Goal: Information Seeking & Learning: Learn about a topic

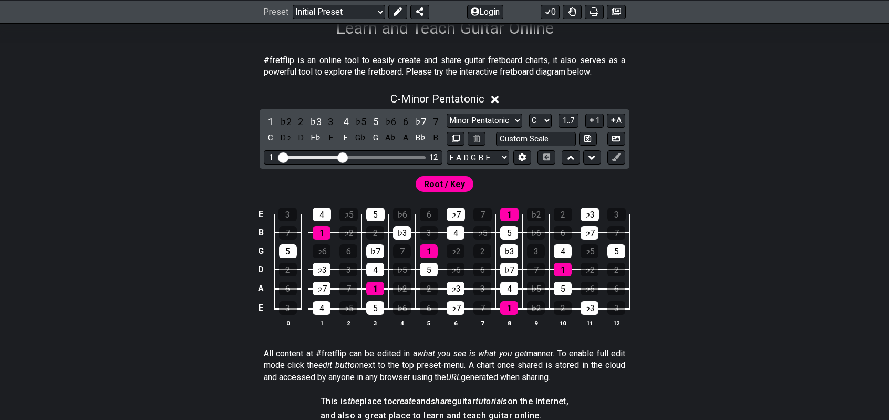
scroll to position [182, 0]
drag, startPoint x: 342, startPoint y: 156, endPoint x: 376, endPoint y: 158, distance: 33.7
click at [376, 157] on input "Visible fret range" at bounding box center [352, 157] width 149 height 0
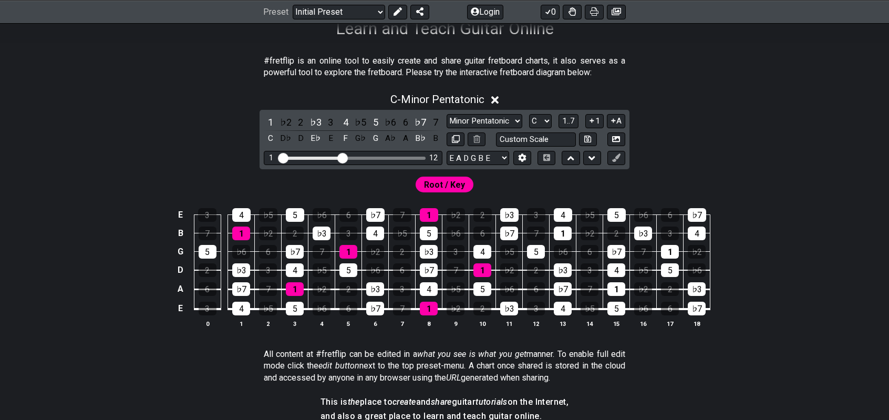
drag, startPoint x: 376, startPoint y: 158, endPoint x: 341, endPoint y: 159, distance: 35.2
click at [341, 157] on input "Visible fret range" at bounding box center [352, 157] width 149 height 0
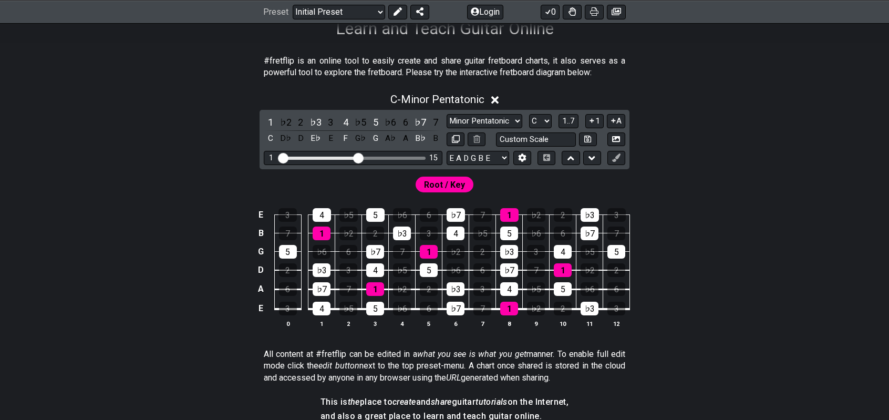
drag, startPoint x: 341, startPoint y: 159, endPoint x: 360, endPoint y: 159, distance: 19.4
click at [360, 157] on input "Visible fret range" at bounding box center [352, 157] width 149 height 0
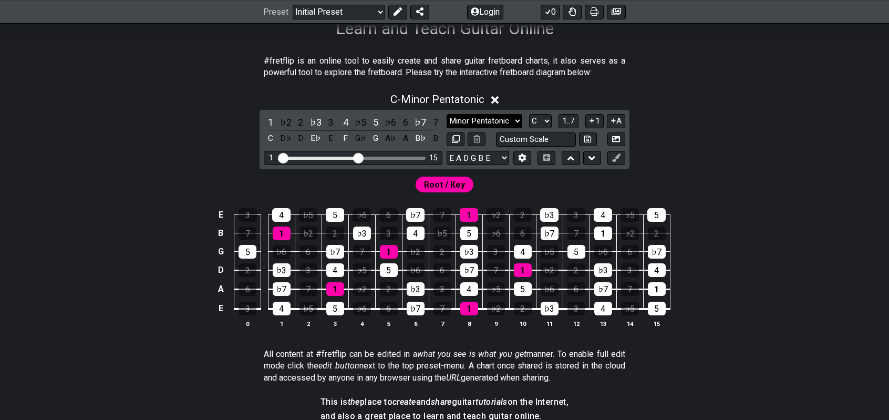
click at [475, 121] on select "Minor Pentatonic Click to edit Minor Pentatonic Major Pentatonic Minor Blues Ma…" at bounding box center [484, 121] width 76 height 14
select select "Phrygian Dominant"
click at [446, 114] on select "Minor Pentatonic Click to edit Minor Pentatonic Major Pentatonic Minor Blues Ma…" at bounding box center [484, 121] width 76 height 14
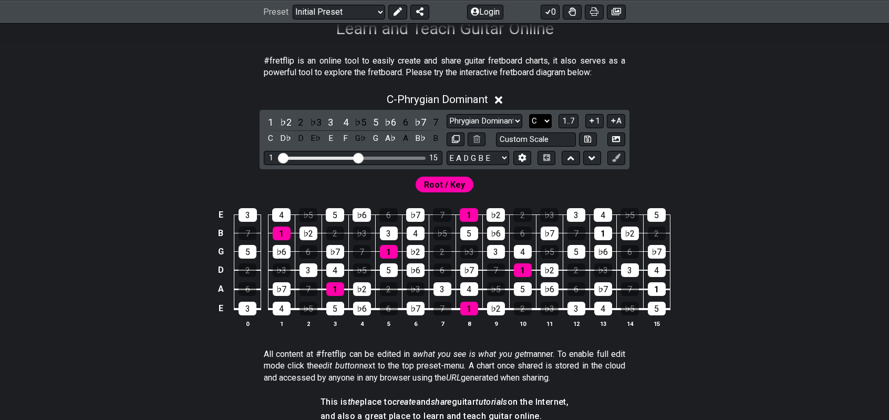
click at [541, 120] on select "A♭ A A♯ B♭ B C C♯ D♭ D D♯ E♭ E F F♯ G♭ G G♯" at bounding box center [540, 121] width 23 height 14
click at [488, 156] on select "E A D G B E E A D G B E E A D G B E B E A D F♯ B A D G C E A D A D G B E E♭ A♭ …" at bounding box center [477, 158] width 63 height 14
select select "F# B E A D G B E"
click at [446, 151] on select "E A D G B E E A D G B E E A D G B E B E A D F♯ B A D G C E A D A D G B E E♭ A♭ …" at bounding box center [477, 158] width 63 height 14
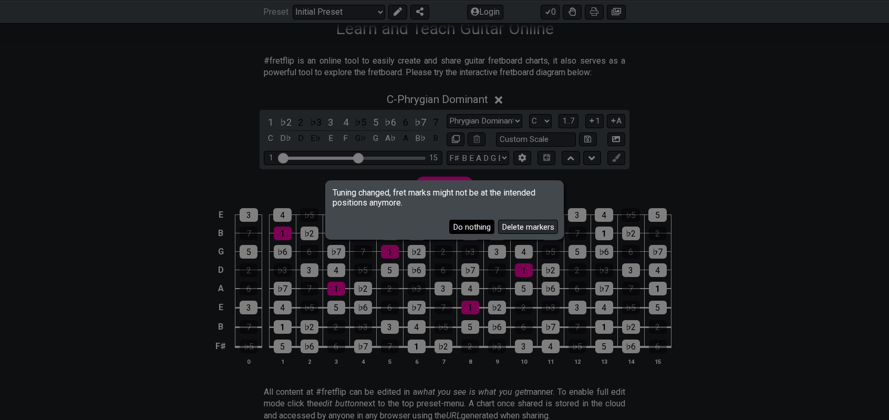
click at [479, 227] on button "Do nothing" at bounding box center [471, 227] width 45 height 14
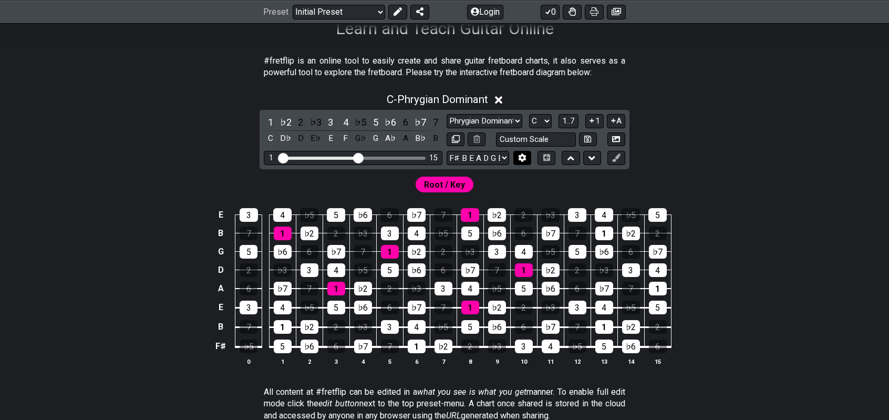
click at [518, 154] on icon at bounding box center [522, 157] width 8 height 8
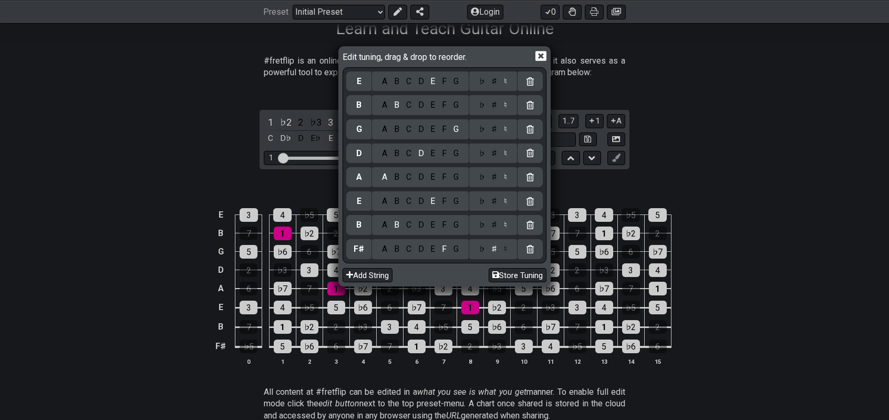
click at [518, 154] on div at bounding box center [529, 153] width 25 height 20
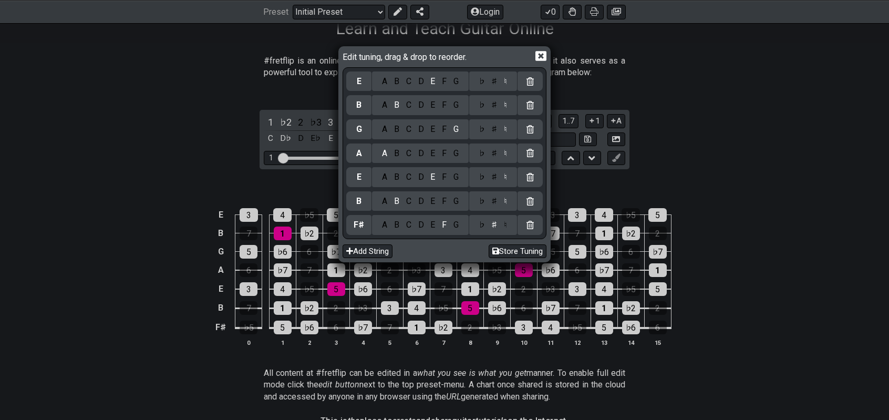
click at [543, 56] on icon at bounding box center [540, 56] width 11 height 10
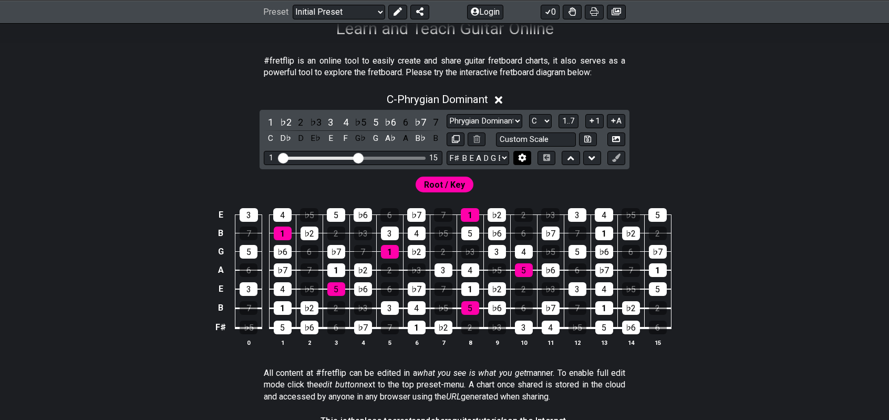
click at [523, 162] on button at bounding box center [522, 158] width 18 height 14
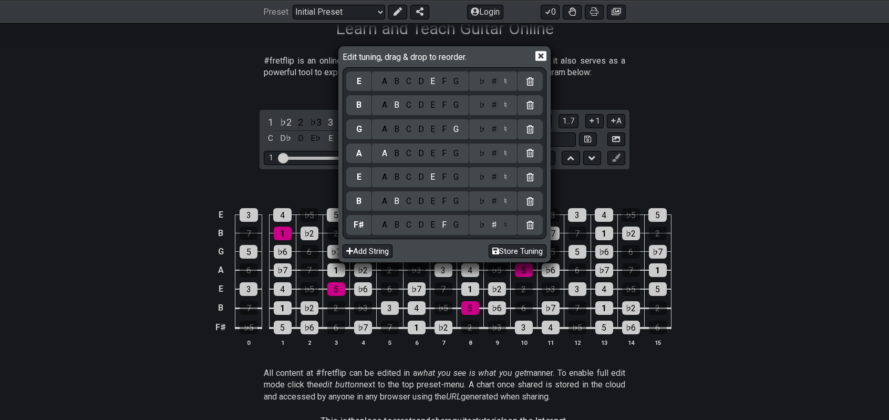
click at [538, 56] on icon at bounding box center [540, 56] width 11 height 10
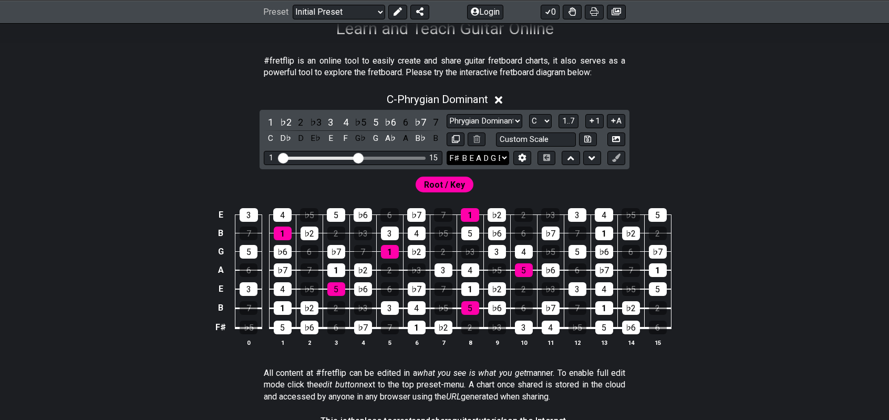
click at [498, 158] on select "E A D G B E E A D G B E E A D G B E B E A D F♯ B A D G C E A D A D G B E E♭ A♭ …" at bounding box center [477, 158] width 63 height 14
click at [446, 151] on select "E A D G B E E A D G B E E A D G B E B E A D F♯ B A D G C E A D A D G B E E♭ A♭ …" at bounding box center [477, 158] width 63 height 14
click at [520, 161] on button at bounding box center [522, 158] width 18 height 14
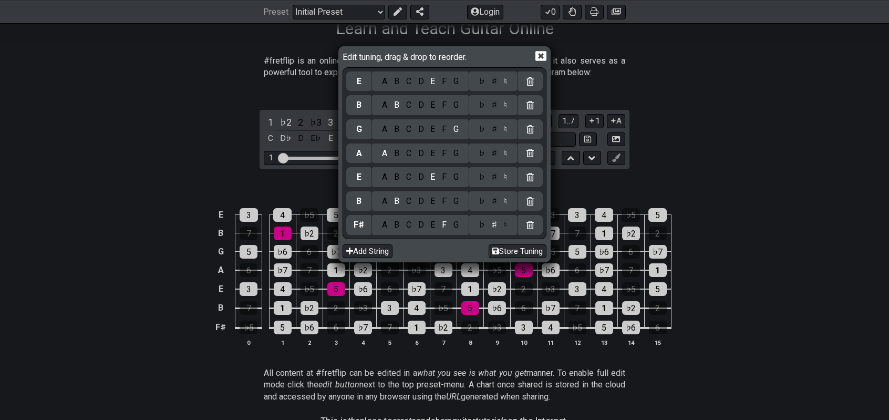
click at [436, 228] on div "E" at bounding box center [433, 225] width 12 height 12
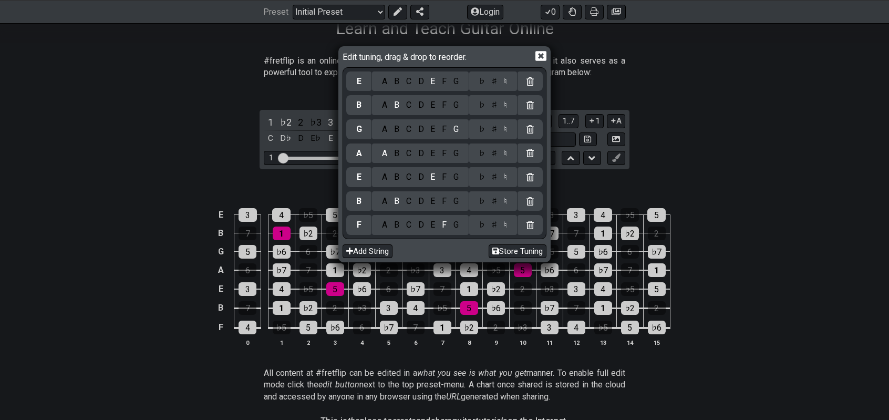
click at [435, 228] on div "E" at bounding box center [433, 225] width 12 height 12
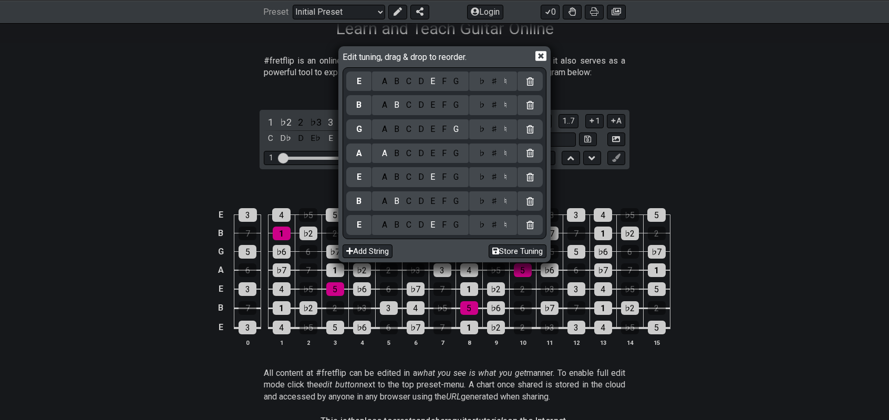
click at [385, 200] on div "A" at bounding box center [385, 201] width 12 height 12
click at [541, 51] on icon at bounding box center [540, 55] width 11 height 11
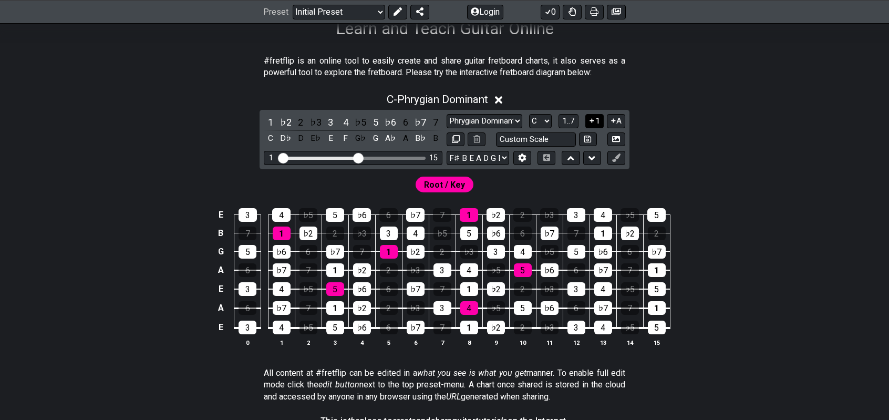
click at [595, 122] on button "1" at bounding box center [594, 121] width 18 height 14
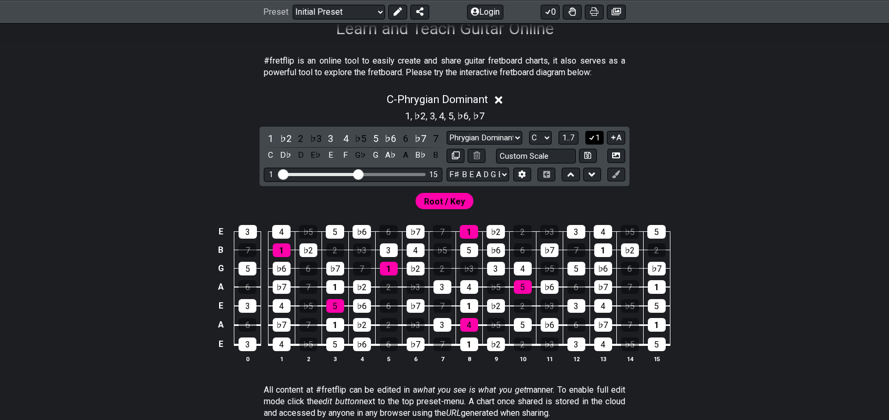
click at [595, 135] on button "1" at bounding box center [594, 138] width 18 height 14
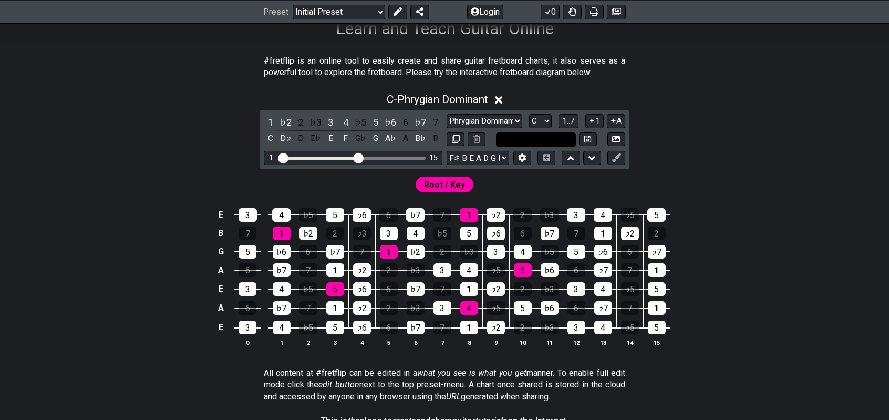
click at [547, 138] on input "text" at bounding box center [536, 139] width 80 height 14
type input "Custom Scale"
click at [503, 119] on select "Minor Pentatonic Click to edit Minor Pentatonic Major Pentatonic Minor Blues Ma…" at bounding box center [484, 121] width 76 height 14
click at [446, 114] on select "Minor Pentatonic Click to edit Minor Pentatonic Major Pentatonic Minor Blues Ma…" at bounding box center [484, 121] width 76 height 14
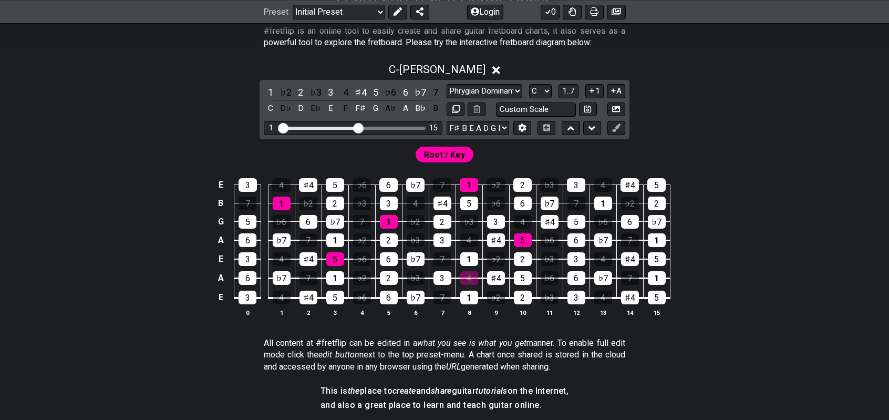
scroll to position [212, 0]
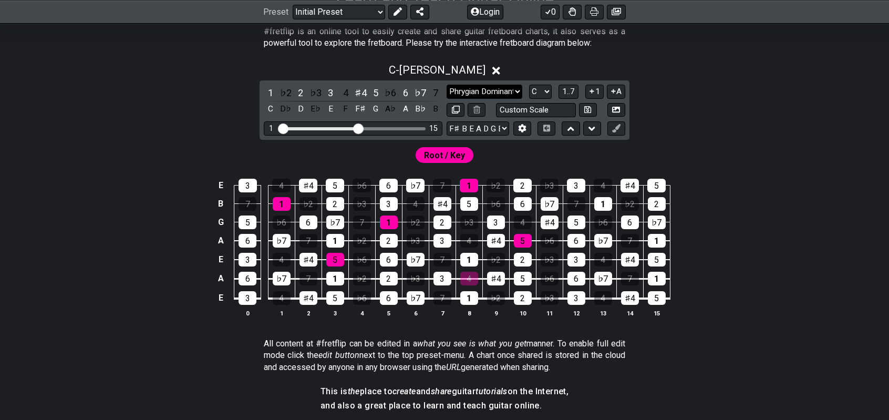
click at [503, 89] on select "Minor Pentatonic Click to edit Minor Pentatonic Major Pentatonic Minor Blues Ma…" at bounding box center [484, 92] width 76 height 14
click at [446, 85] on select "Minor Pentatonic Click to edit Minor Pentatonic Major Pentatonic Minor Blues Ma…" at bounding box center [484, 92] width 76 height 14
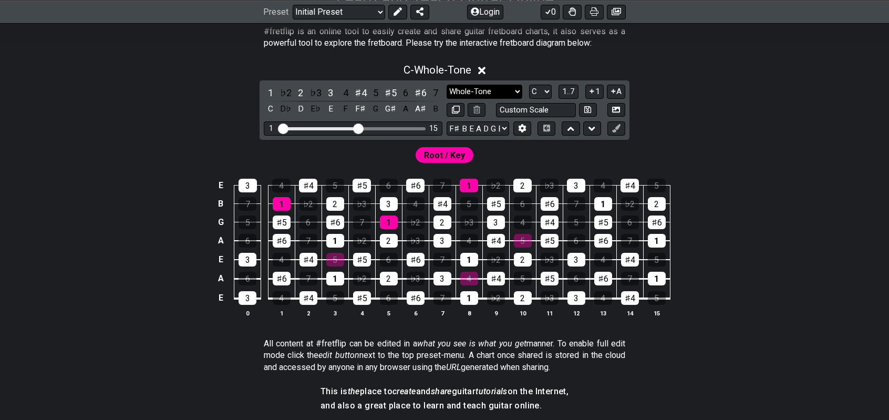
drag, startPoint x: 470, startPoint y: 91, endPoint x: 516, endPoint y: 364, distance: 277.1
click at [470, 91] on select "Minor Pentatonic Click to edit Minor Pentatonic Major Pentatonic Minor Blues Ma…" at bounding box center [484, 92] width 76 height 14
click at [500, 90] on select "Minor Pentatonic Click to edit Minor Pentatonic Major Pentatonic Minor Blues Ma…" at bounding box center [484, 92] width 76 height 14
select select "Phrygian Dominant"
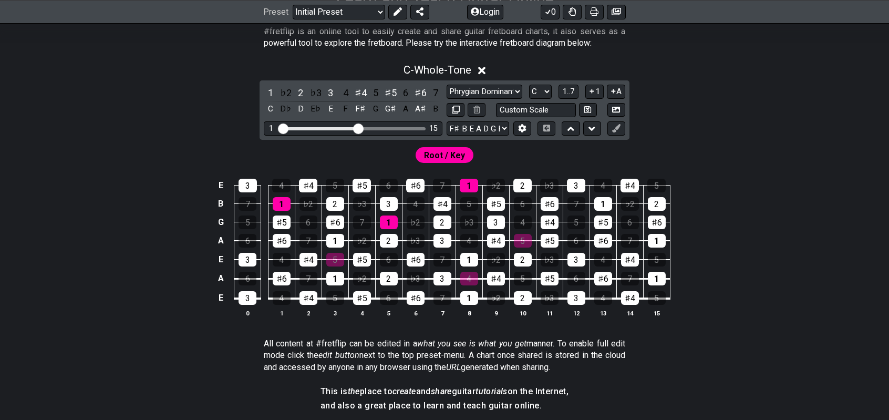
click at [446, 85] on select "Minor Pentatonic Click to edit Minor Pentatonic Major Pentatonic Minor Blues Ma…" at bounding box center [484, 92] width 76 height 14
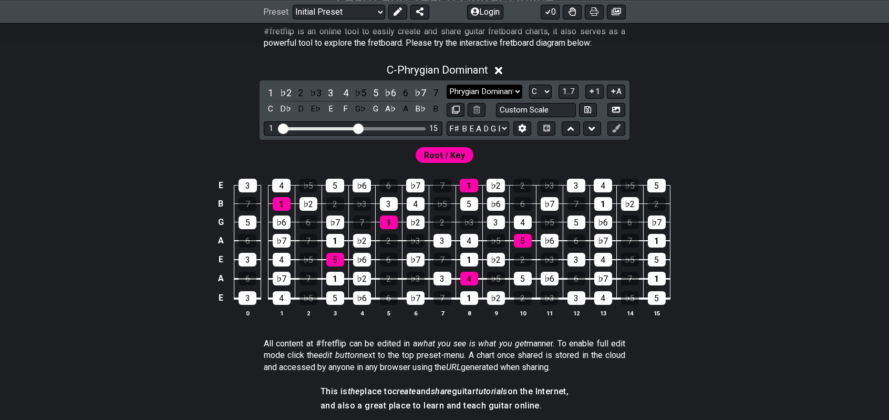
click at [498, 91] on select "Minor Pentatonic Click to edit Minor Pentatonic Major Pentatonic Minor Blues Ma…" at bounding box center [484, 92] width 76 height 14
click at [543, 91] on select "A♭ A A♯ B♭ B C C♯ D♭ D D♯ E♭ E F F♯ G♭ G G♯" at bounding box center [540, 92] width 23 height 14
select select "E"
click at [529, 85] on select "A♭ A A♯ B♭ B C C♯ D♭ D D♯ E♭ E F F♯ G♭ G G♯" at bounding box center [540, 92] width 23 height 14
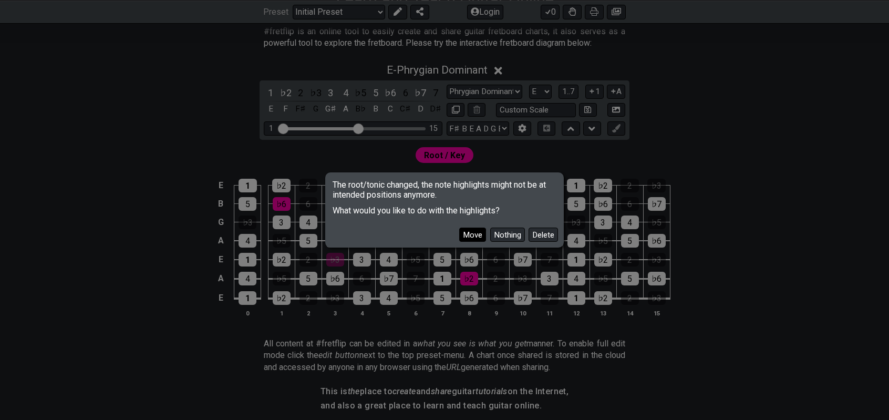
click at [468, 235] on button "Move" at bounding box center [472, 234] width 27 height 14
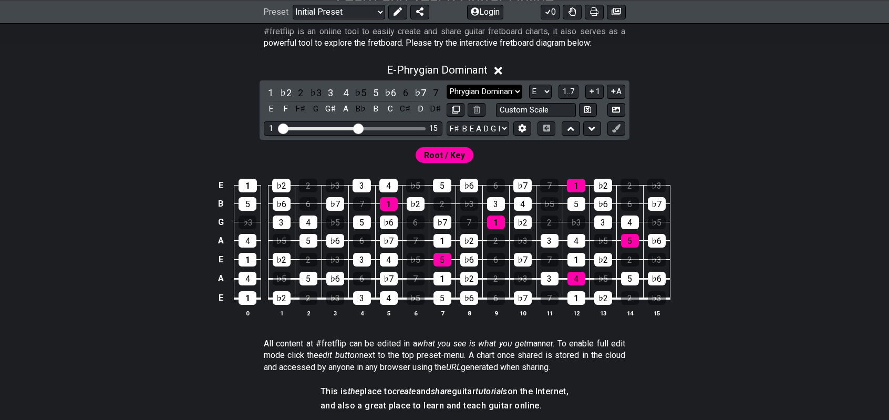
drag, startPoint x: 481, startPoint y: 87, endPoint x: 506, endPoint y: 92, distance: 25.8
click at [481, 87] on select "Minor Pentatonic Click to edit Minor Pentatonic Major Pentatonic Minor Blues Ma…" at bounding box center [484, 92] width 76 height 14
click at [484, 89] on select "Minor Pentatonic Click to edit Minor Pentatonic Major Pentatonic Minor Blues Ma…" at bounding box center [484, 92] width 76 height 14
select select "Phrygian"
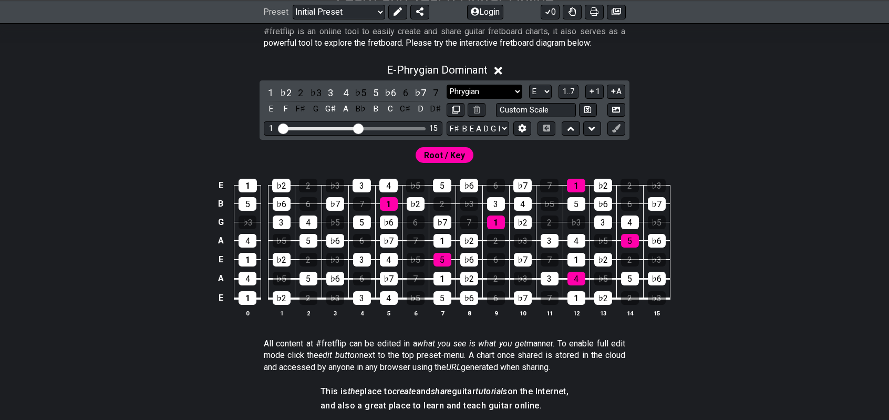
click at [446, 85] on select "Minor Pentatonic Click to edit Minor Pentatonic Major Pentatonic Minor Blues Ma…" at bounding box center [484, 92] width 76 height 14
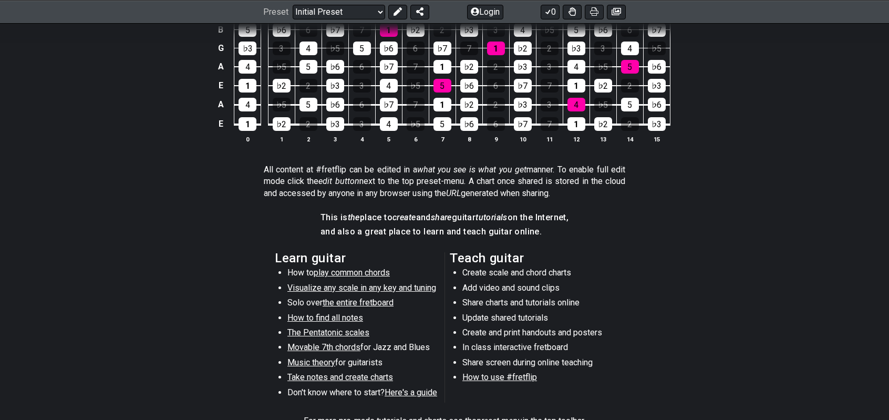
scroll to position [549, 0]
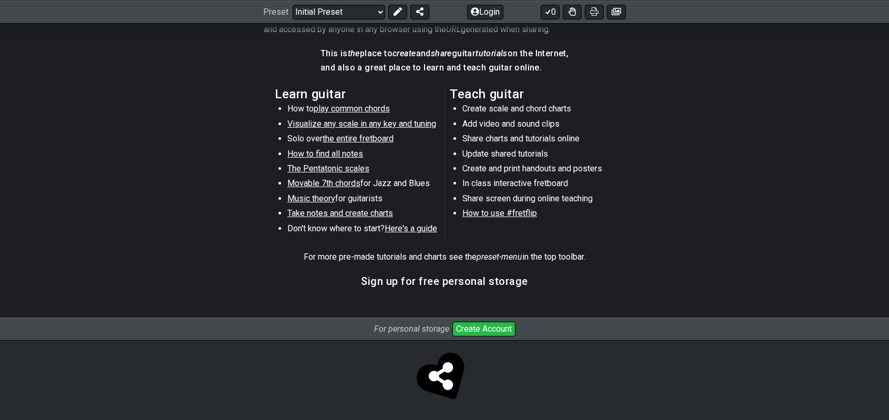
click at [446, 382] on icon at bounding box center [441, 376] width 24 height 28
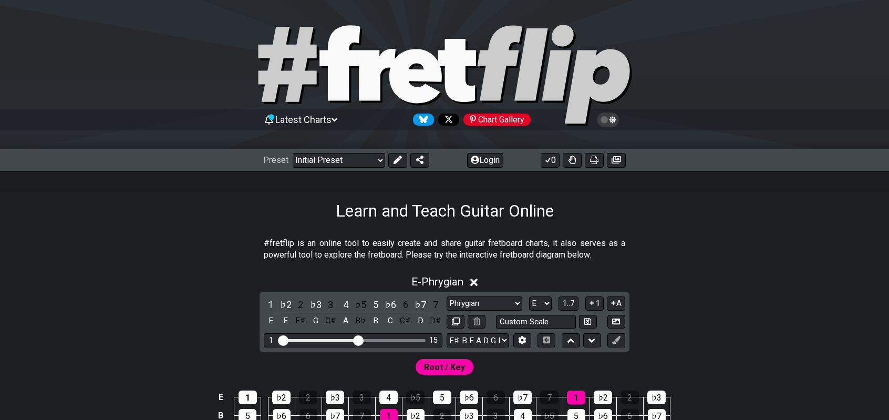
click at [294, 120] on span "Latest Charts" at bounding box center [303, 119] width 56 height 11
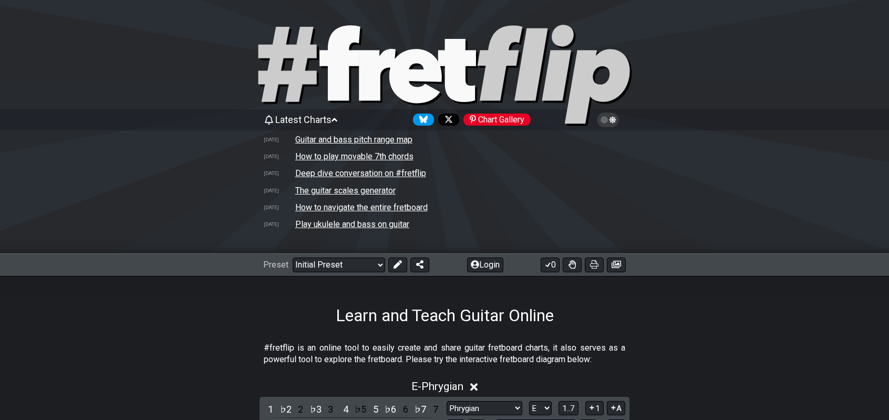
click at [331, 190] on td "The guitar scales generator" at bounding box center [345, 190] width 101 height 11
select select "/guitar-scales-generator"
select select "A"
select select "E A D G B E"
select select "Minor Pentatonic"
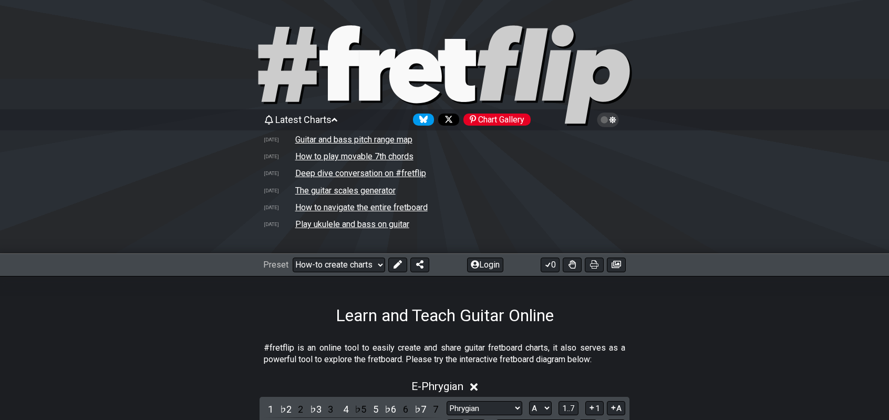
select select "A"
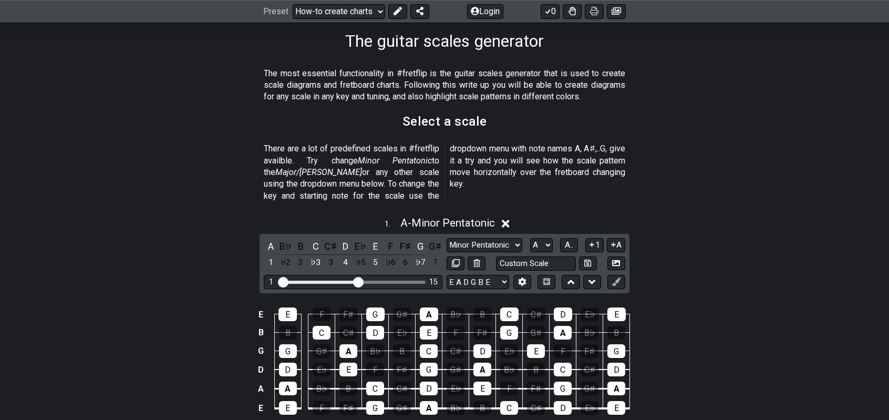
scroll to position [274, 0]
click at [477, 238] on select "Minor Pentatonic New Scale Minor Pentatonic Major Pentatonic Minor Blues Major …" at bounding box center [484, 245] width 76 height 14
select select "Dominant 7th"
click at [446, 238] on select "Minor Pentatonic New Scale Minor Pentatonic Major Pentatonic Minor Blues Major …" at bounding box center [484, 245] width 76 height 14
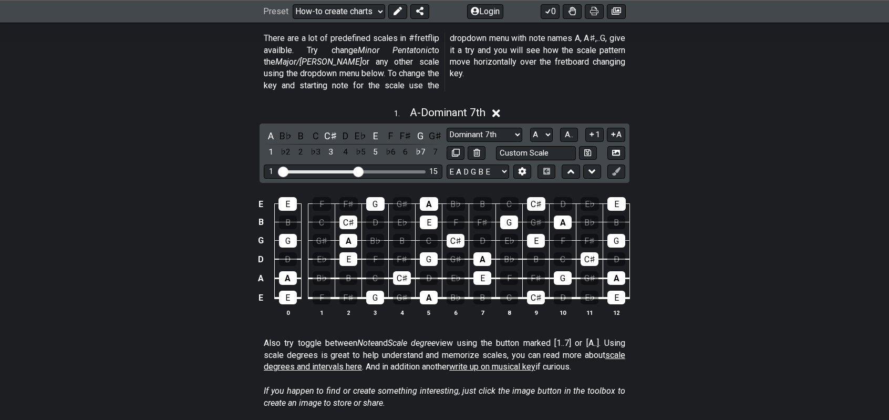
scroll to position [386, 0]
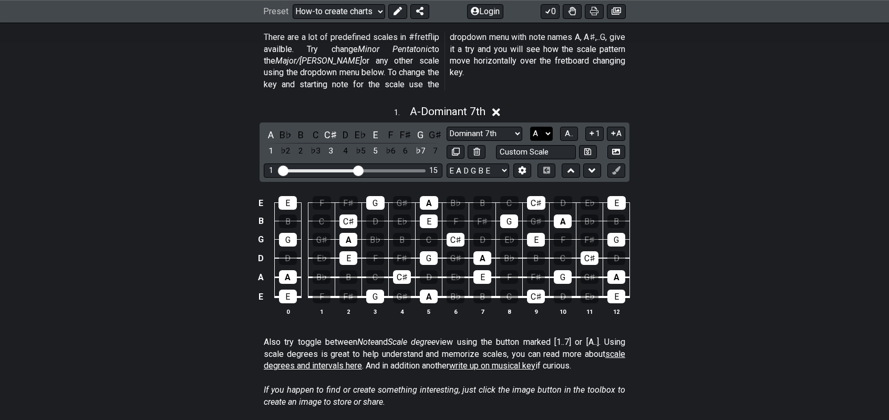
click at [539, 127] on select "A♭ A A♯ B♭ B C C♯ D♭ D D♯ E♭ E F F♯ G♭ G G♯" at bounding box center [541, 134] width 23 height 14
select select "E"
click at [530, 127] on select "A♭ A A♯ B♭ B C C♯ D♭ D D♯ E♭ E F F♯ G♭ G G♯" at bounding box center [541, 134] width 23 height 14
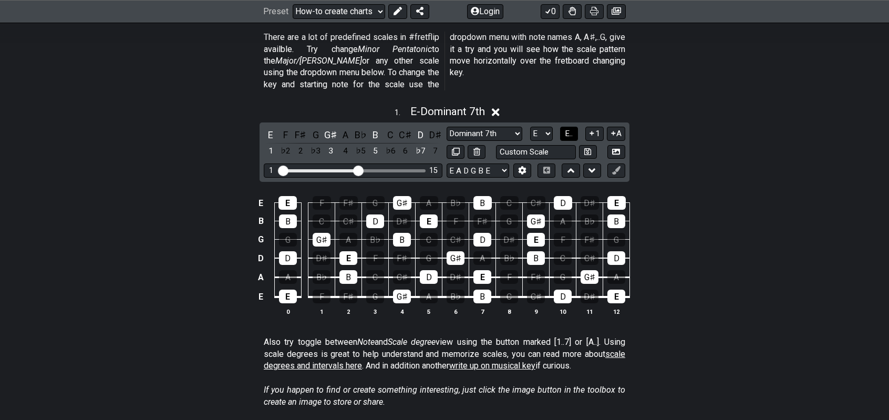
click at [574, 127] on button "E.." at bounding box center [569, 134] width 18 height 14
click at [358, 170] on input "Visible fret range" at bounding box center [352, 170] width 149 height 0
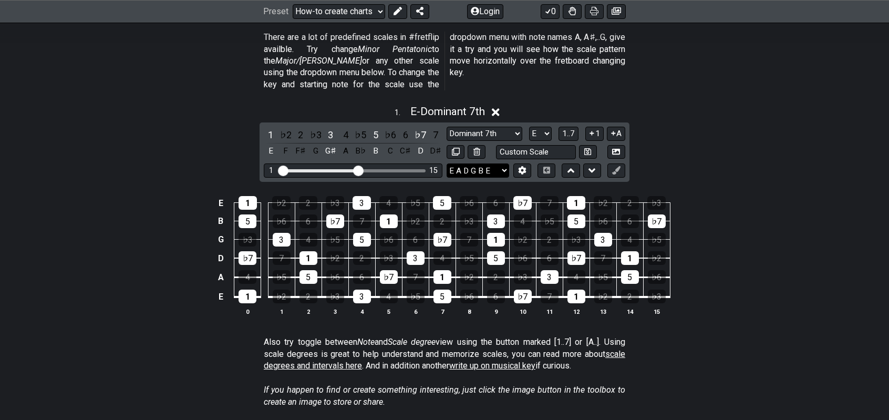
click at [493, 163] on select "E A D G B E E A D G B E E A D G B E B E A D F♯ B A D G C E A D A D G B E E♭ A♭ …" at bounding box center [477, 170] width 63 height 14
select select "F# B E A D G B E"
click at [446, 163] on select "E A D G B E E A D G B E E A D G B E B E A D F♯ B A D G C E A D A D G B E E♭ A♭ …" at bounding box center [477, 170] width 63 height 14
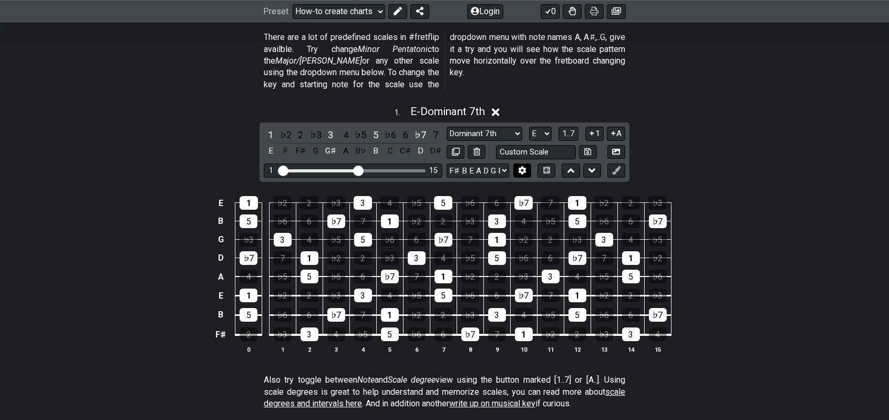
click at [525, 166] on icon at bounding box center [522, 170] width 8 height 8
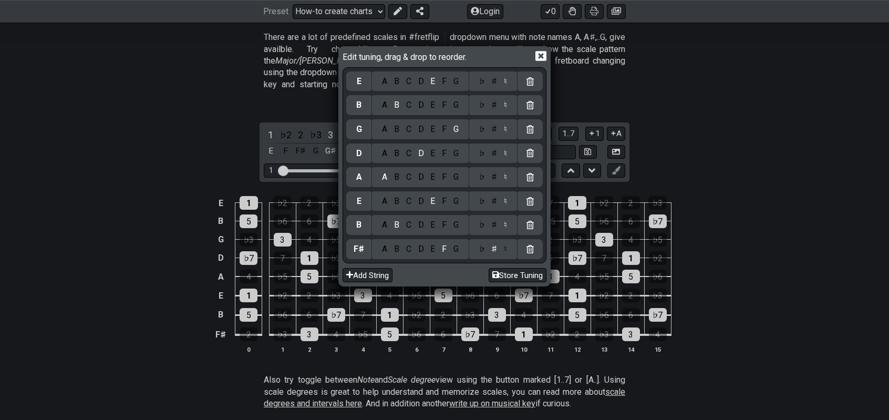
click at [432, 248] on div "E" at bounding box center [433, 249] width 12 height 12
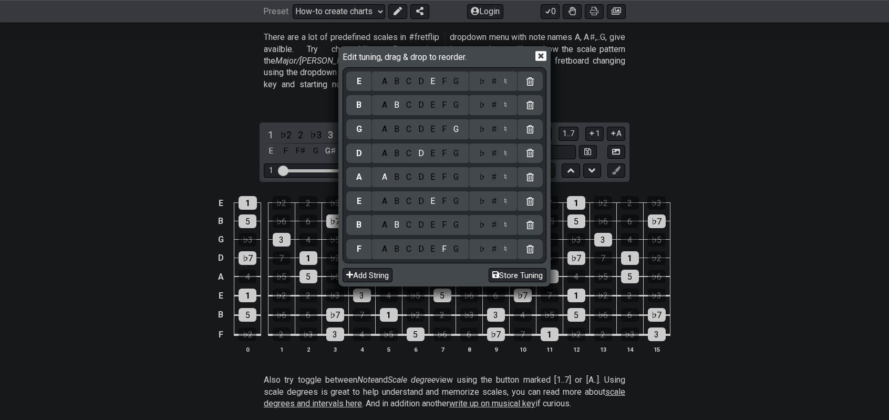
click at [432, 248] on div "E" at bounding box center [433, 249] width 12 height 12
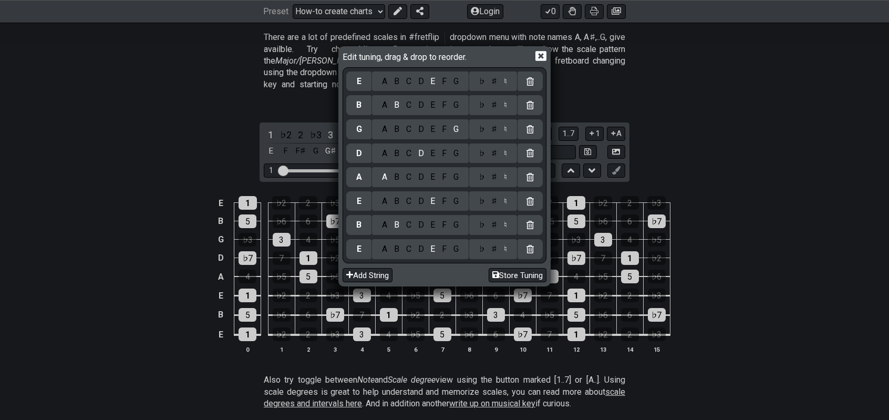
click at [383, 231] on div "A" at bounding box center [385, 225] width 12 height 12
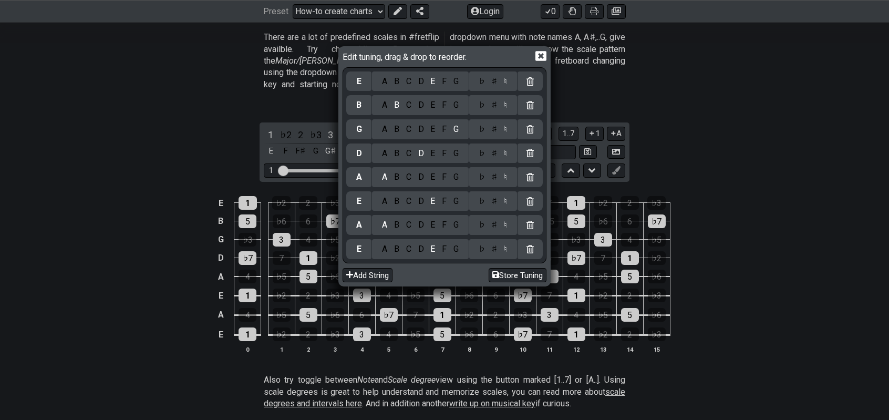
click at [536, 61] on icon at bounding box center [540, 56] width 11 height 10
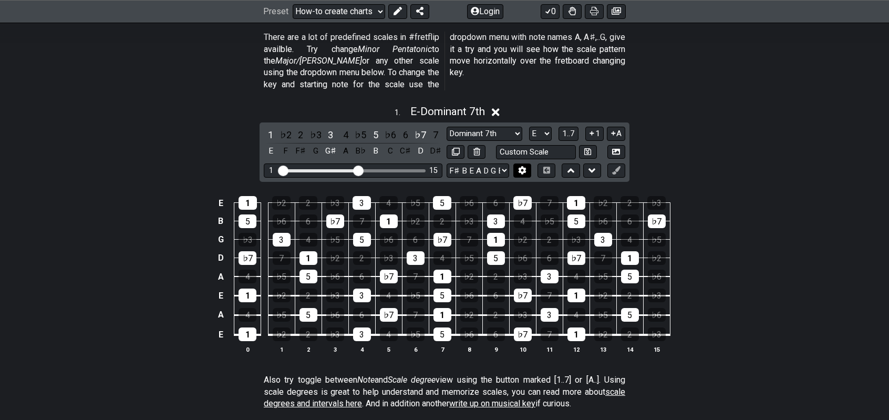
click at [520, 164] on button at bounding box center [522, 170] width 18 height 14
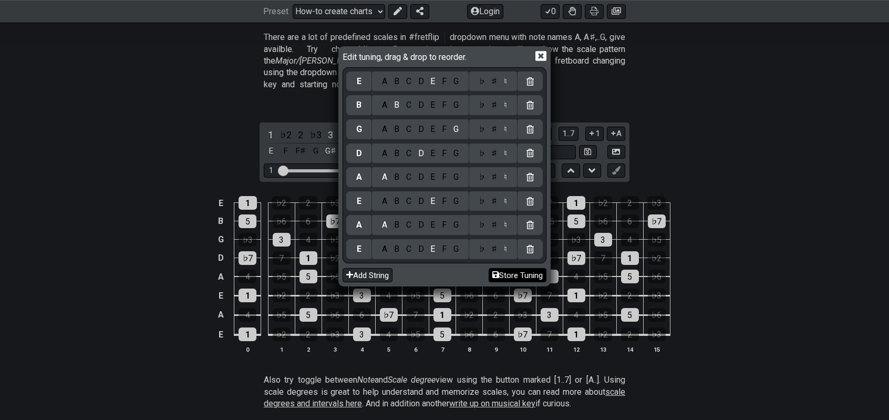
click at [515, 272] on button "Store Tuning" at bounding box center [517, 275] width 58 height 14
click at [509, 278] on button "Store Tuning" at bounding box center [517, 275] width 58 height 14
click at [675, 197] on div "Edit tuning, drag & drop to reorder. E A B C D E F G ♭ ♯ ♮ B A B C D E F G ♭ ♯ …" at bounding box center [444, 210] width 889 height 420
click at [540, 56] on icon at bounding box center [540, 55] width 11 height 11
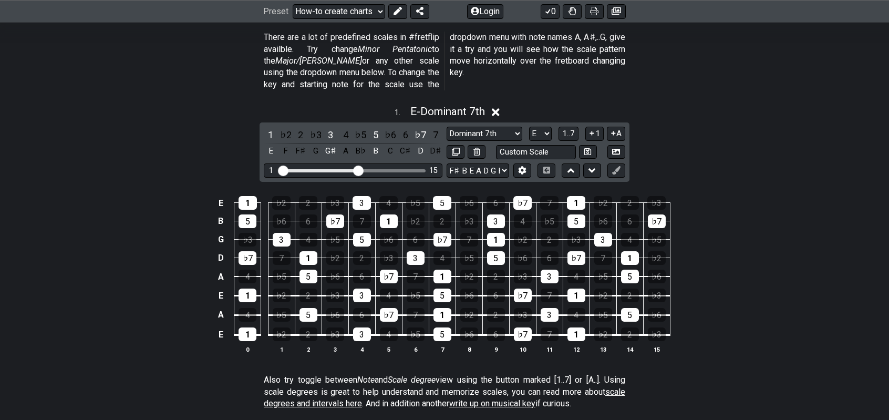
scroll to position [0, 0]
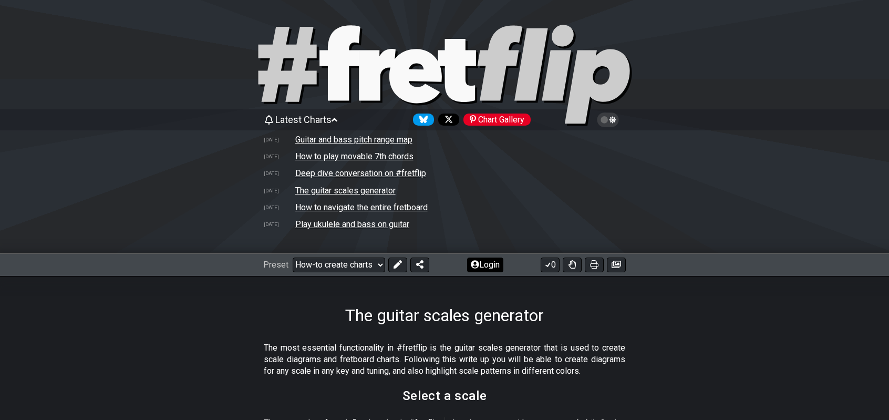
click at [478, 261] on button "Login" at bounding box center [485, 264] width 36 height 15
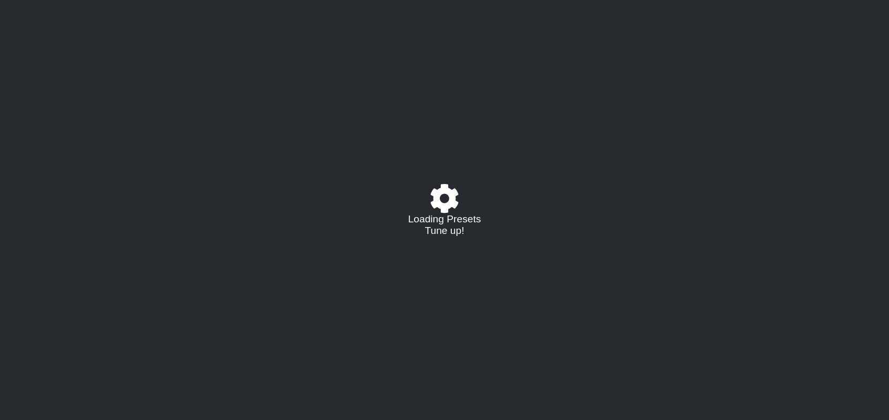
select select "/guitar-scales-generator"
select select "E"
select select "A"
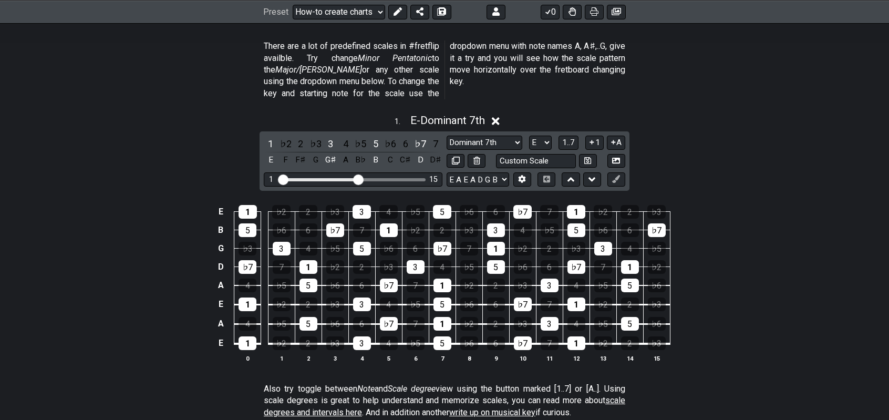
scroll to position [273, 0]
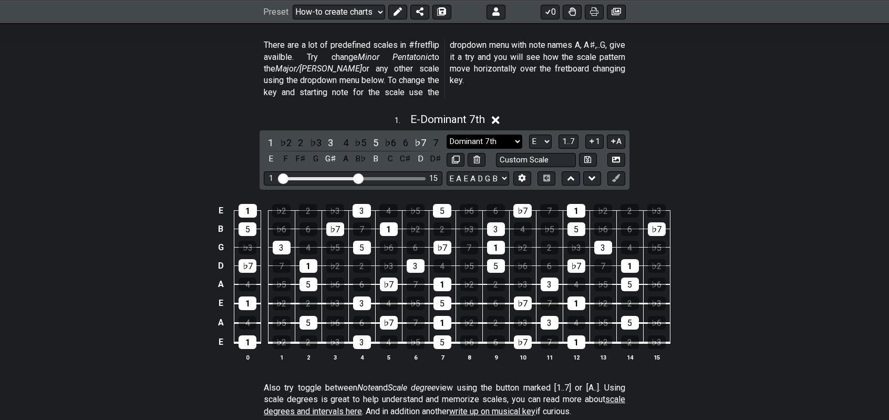
click at [471, 134] on select "Dominant 7th New Scale Minor Pentatonic Major Pentatonic Minor Blues Major Blue…" at bounding box center [484, 141] width 76 height 14
click at [446, 134] on select "Dominant 7th New Scale Minor Pentatonic Major Pentatonic Minor Blues Major Blue…" at bounding box center [484, 141] width 76 height 14
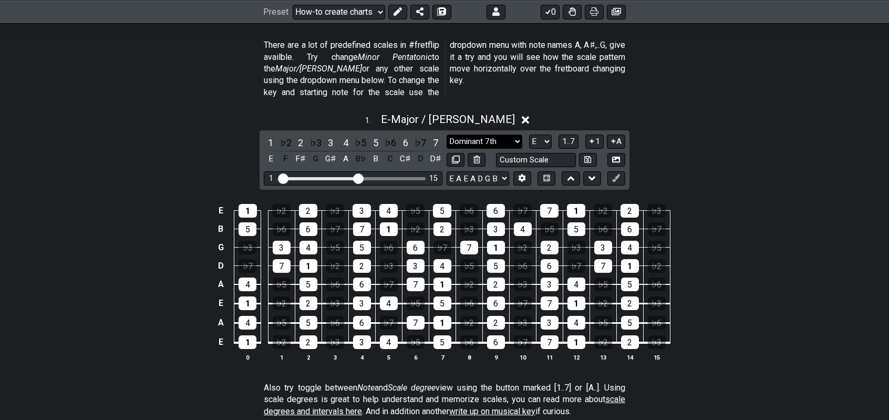
click at [477, 134] on select "Dominant 7th New Scale Minor Pentatonic Major Pentatonic Minor Blues Major Blue…" at bounding box center [484, 141] width 76 height 14
click at [446, 134] on select "Dominant 7th New Scale Minor Pentatonic Major Pentatonic Minor Blues Major Blue…" at bounding box center [484, 141] width 76 height 14
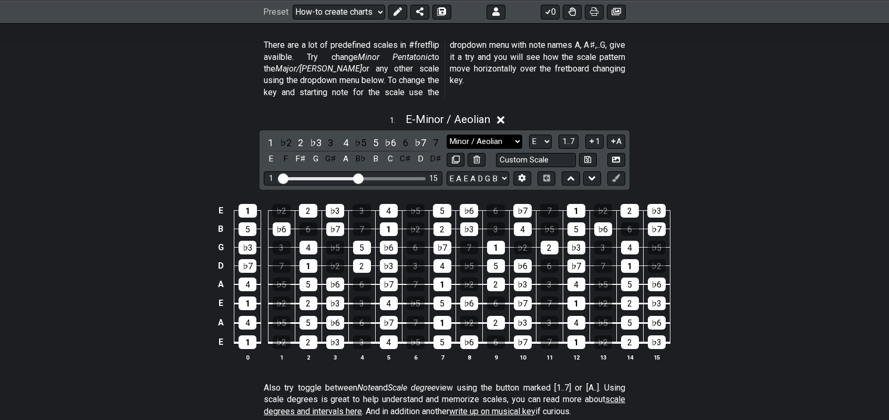
click at [512, 134] on select "Dominant 7th New Scale Minor Pentatonic Major Pentatonic Minor Blues Major Blue…" at bounding box center [484, 141] width 76 height 14
select select "Melodic Minor"
click at [446, 134] on select "Dominant 7th New Scale Minor Pentatonic Major Pentatonic Minor Blues Major Blue…" at bounding box center [484, 141] width 76 height 14
